Goal: Transaction & Acquisition: Book appointment/travel/reservation

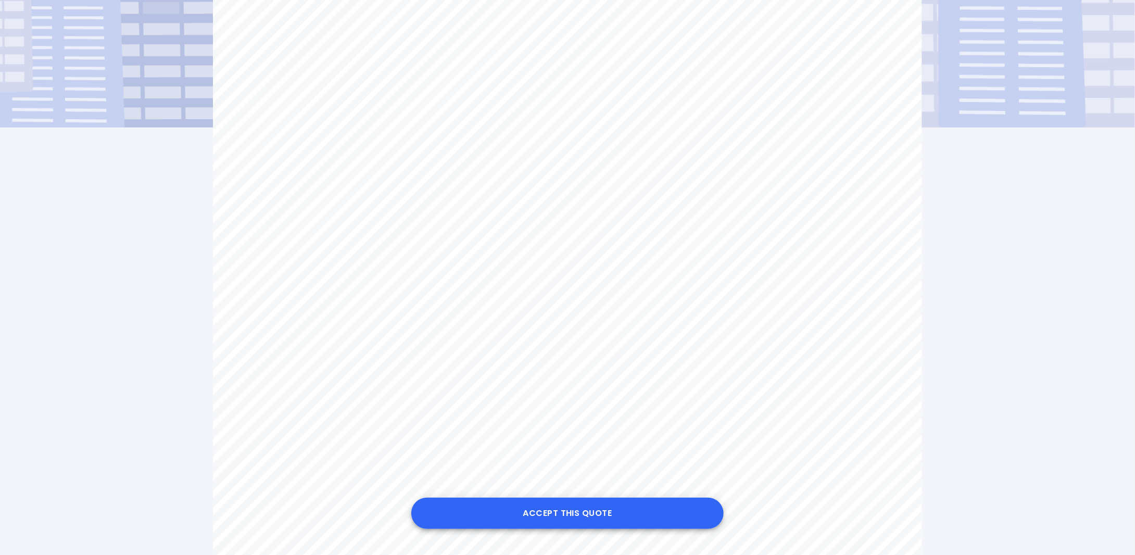
click at [557, 511] on button "Accept this Quote" at bounding box center [567, 513] width 312 height 31
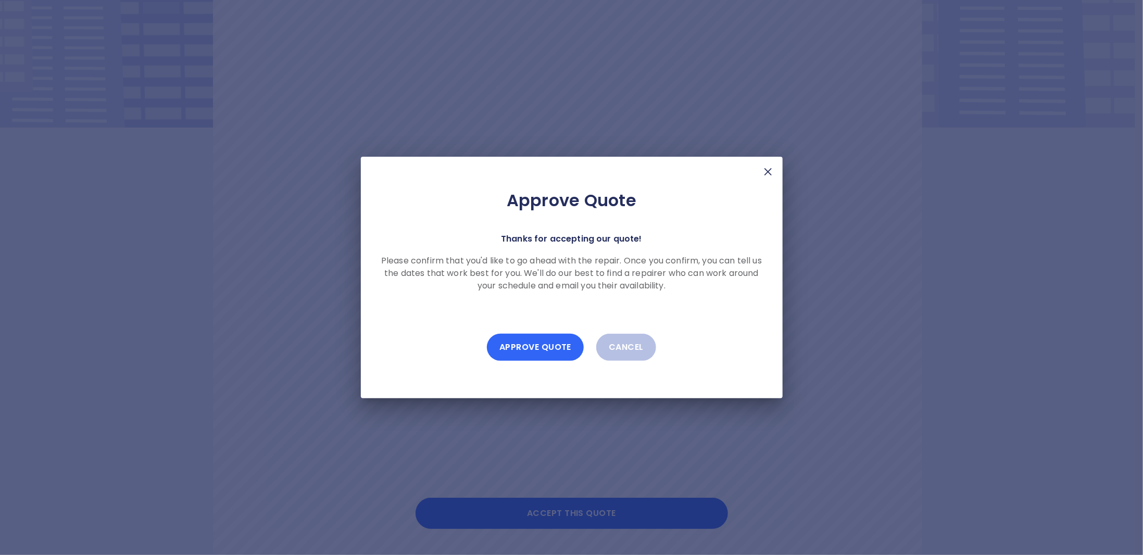
click at [523, 349] on button "Approve Quote" at bounding box center [535, 347] width 97 height 27
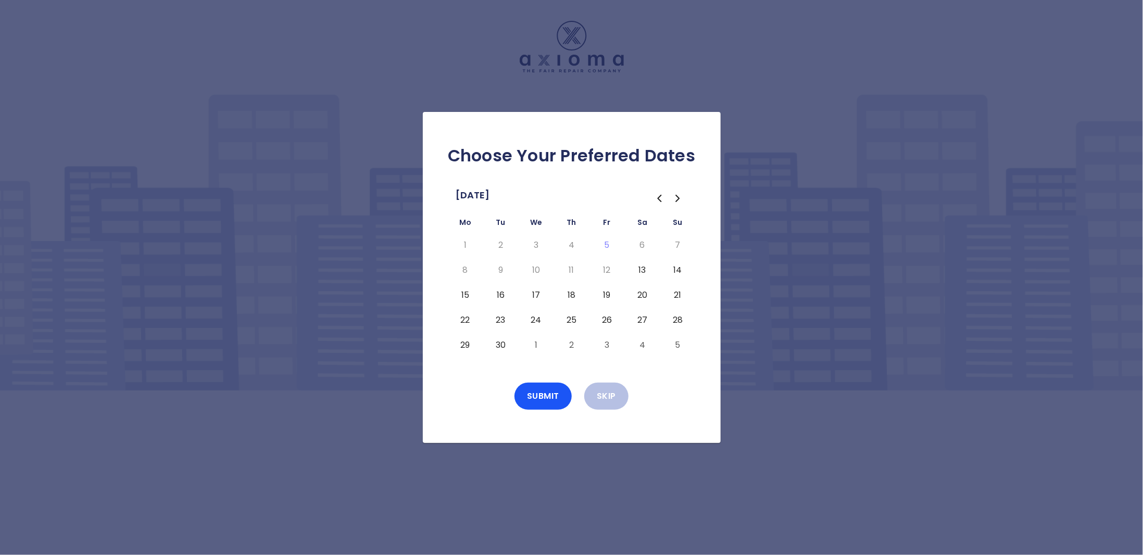
click at [677, 197] on icon "Go to the Next Month" at bounding box center [677, 198] width 3 height 6
click at [607, 402] on button "Skip" at bounding box center [606, 396] width 44 height 27
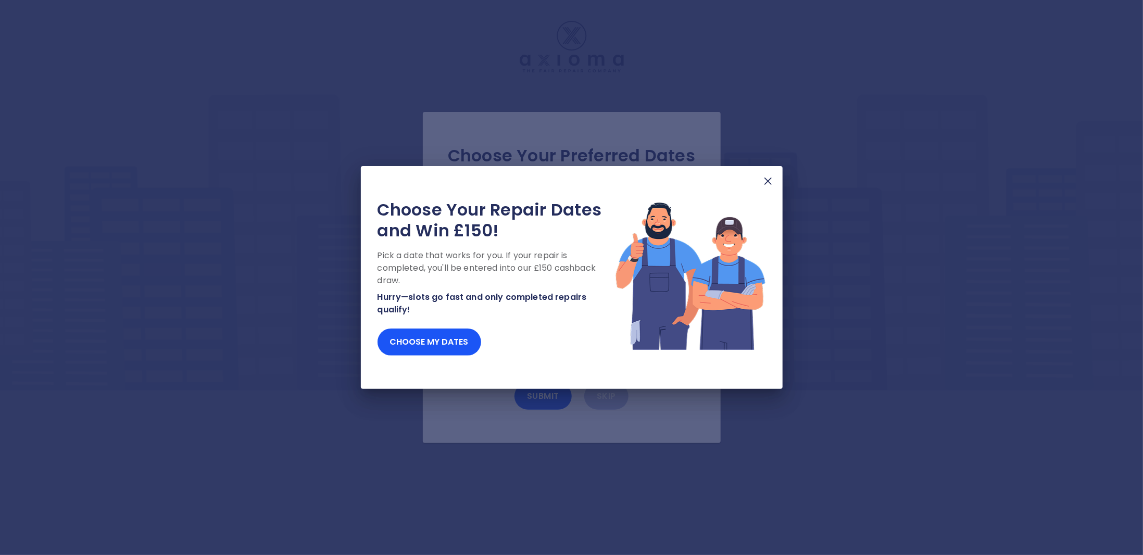
click at [768, 180] on img at bounding box center [768, 181] width 12 height 12
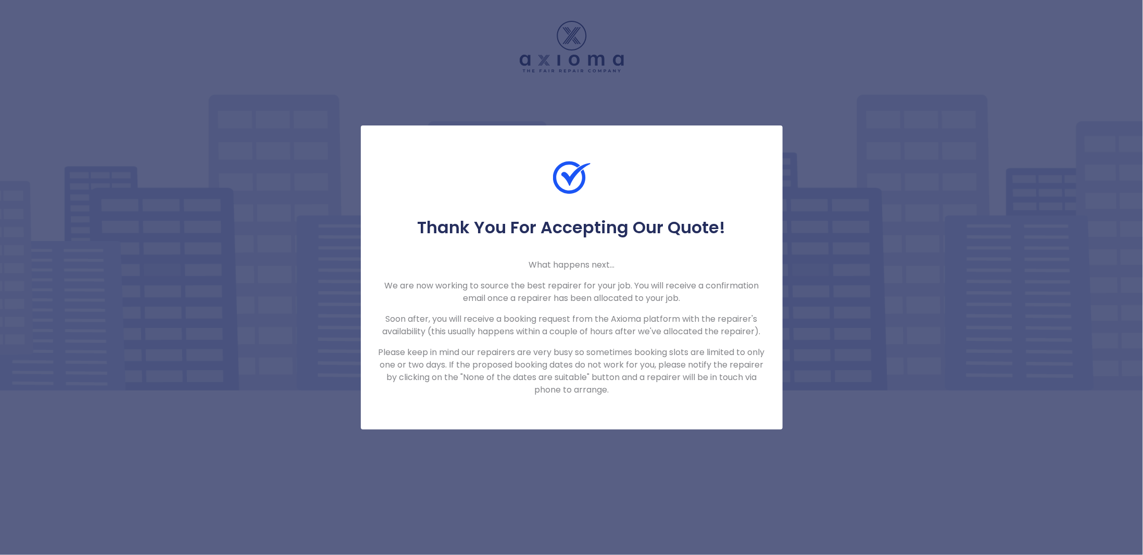
click at [843, 171] on div "Thank You For Accepting Our Quote! What happens next... We are now working to s…" at bounding box center [571, 277] width 1143 height 555
click at [560, 88] on div "Thank You For Accepting Our Quote! What happens next... We are now working to s…" at bounding box center [571, 277] width 1143 height 555
drag, startPoint x: 483, startPoint y: 329, endPoint x: 487, endPoint y: 390, distance: 60.5
click at [484, 329] on p "Soon after, you will receive a booking request from the Axioma platform with th…" at bounding box center [571, 325] width 388 height 25
click at [488, 476] on div "Thank You For Accepting Our Quote! What happens next... We are now working to s…" at bounding box center [571, 277] width 1143 height 555
